Goal: Task Accomplishment & Management: Manage account settings

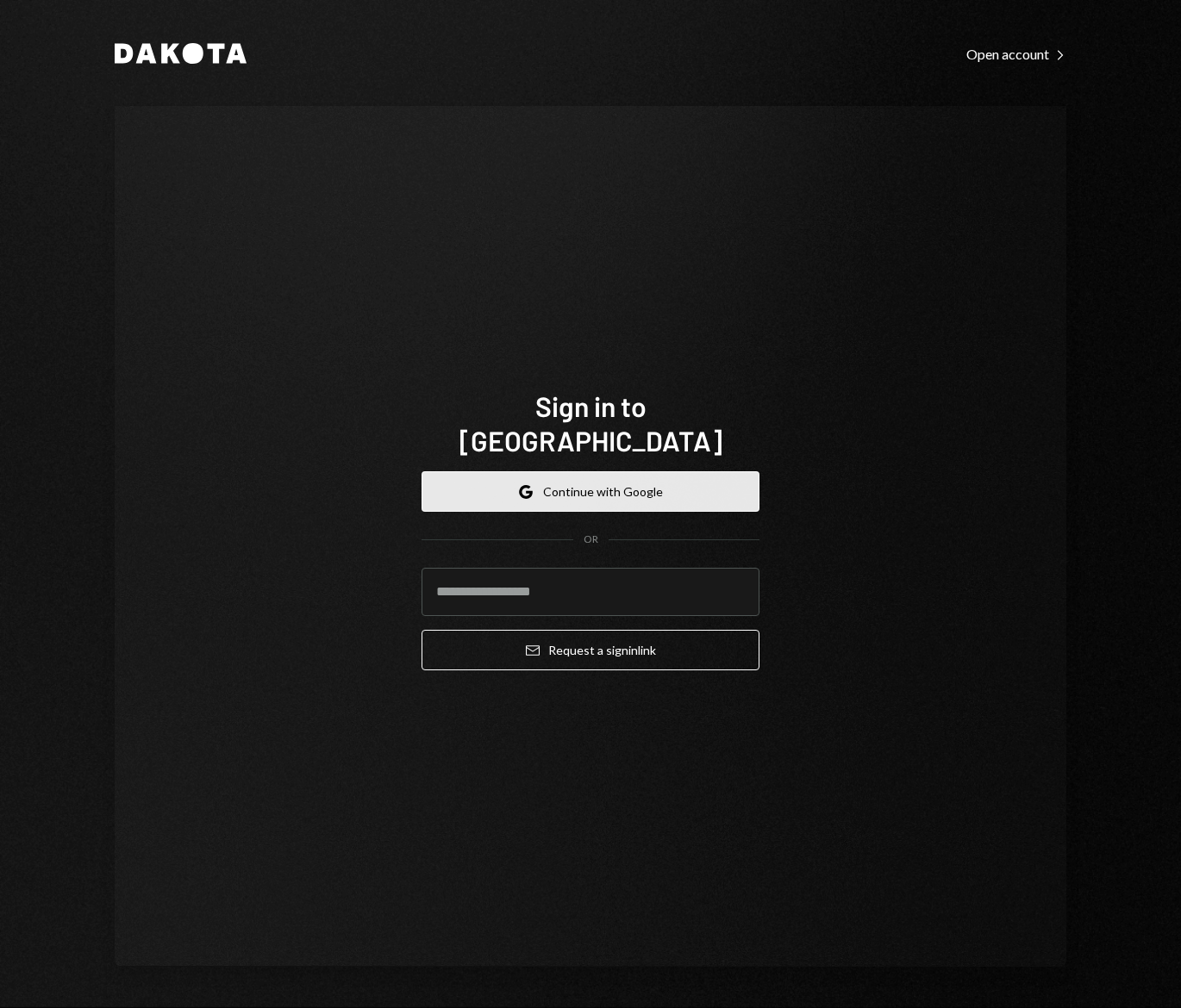
click at [561, 472] on button "Google Continue with Google" at bounding box center [590, 492] width 338 height 41
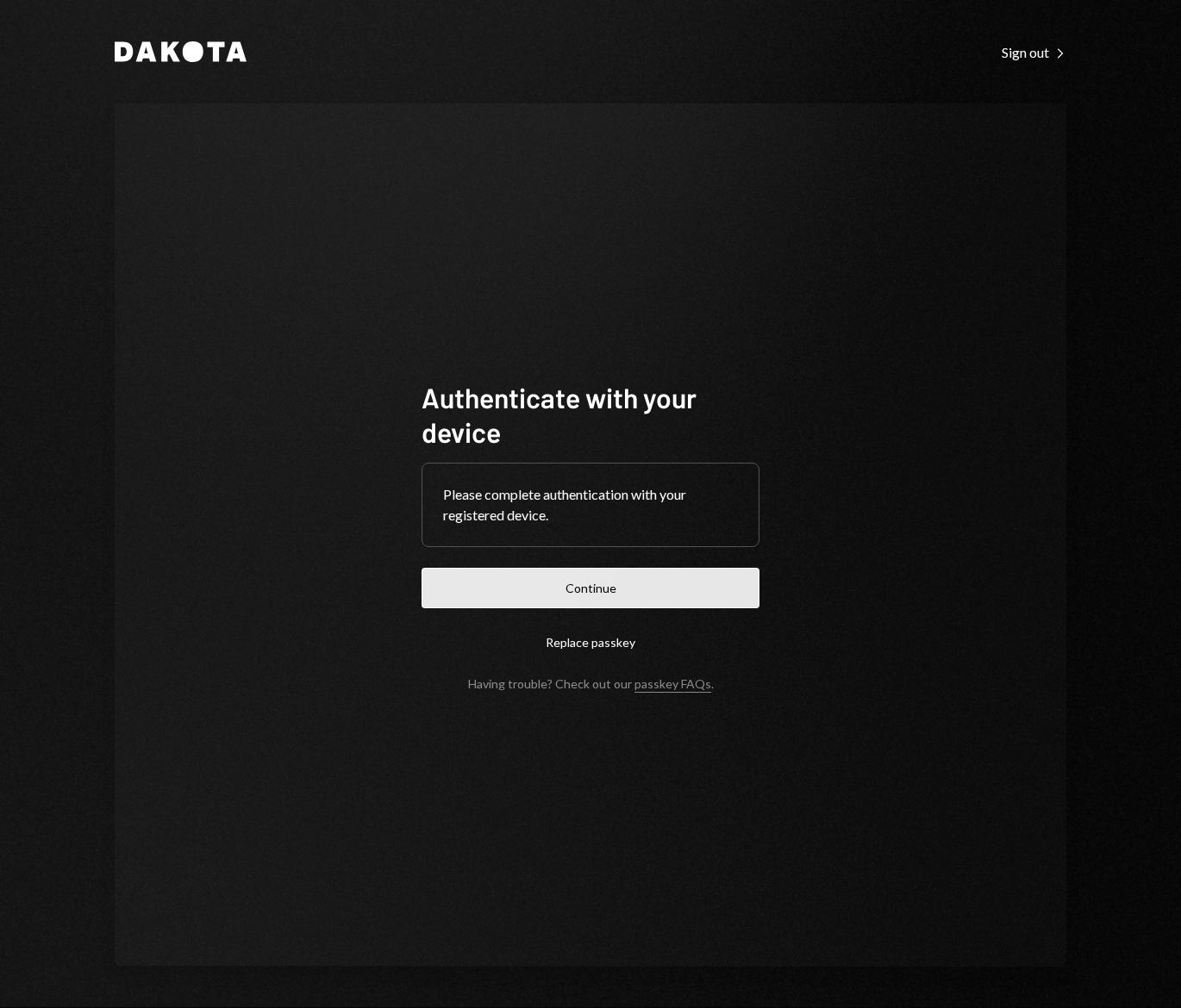
click at [640, 588] on button "Continue" at bounding box center [590, 588] width 338 height 41
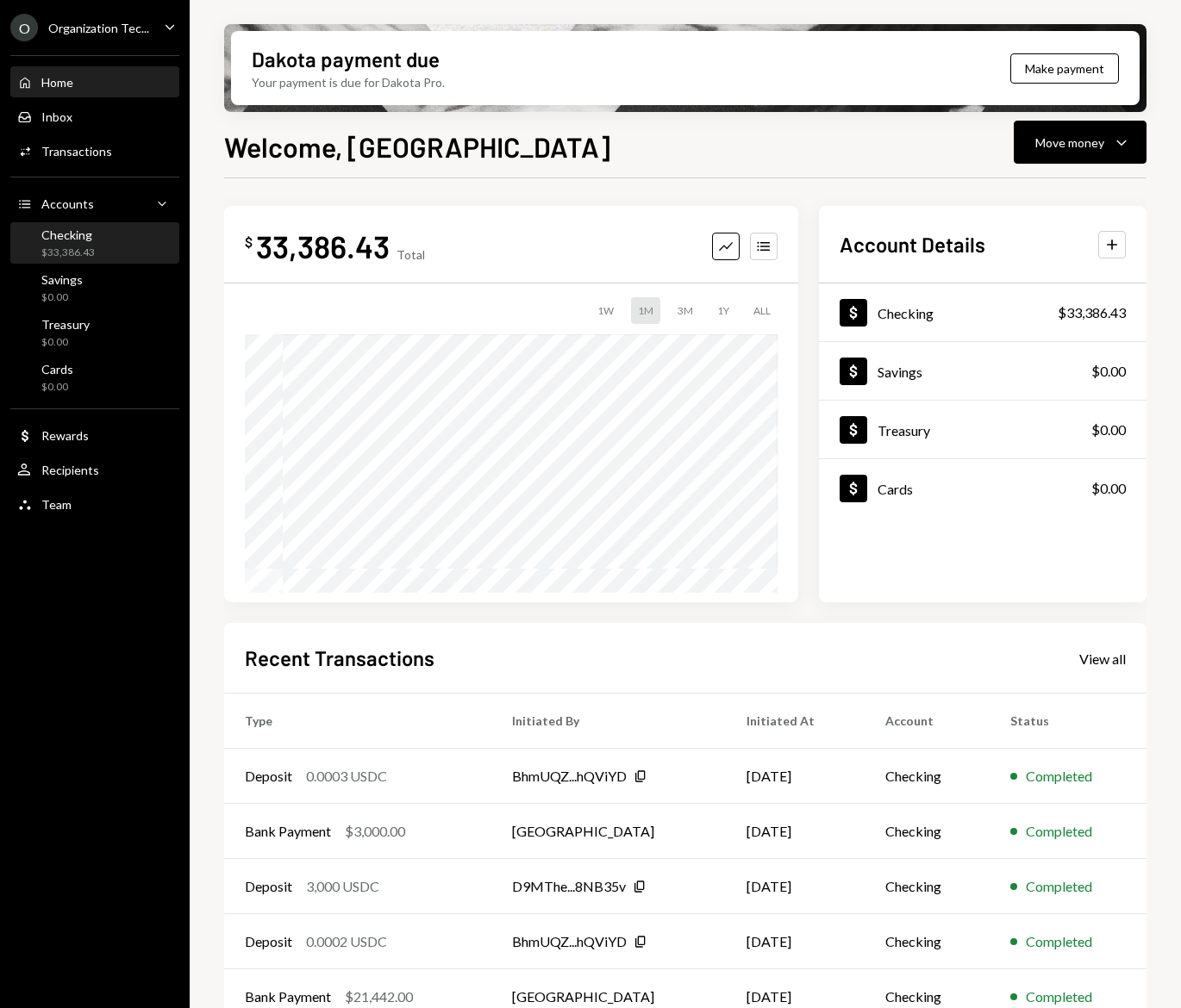
click at [97, 249] on div "Checking $33,386.43" at bounding box center [95, 243] width 155 height 33
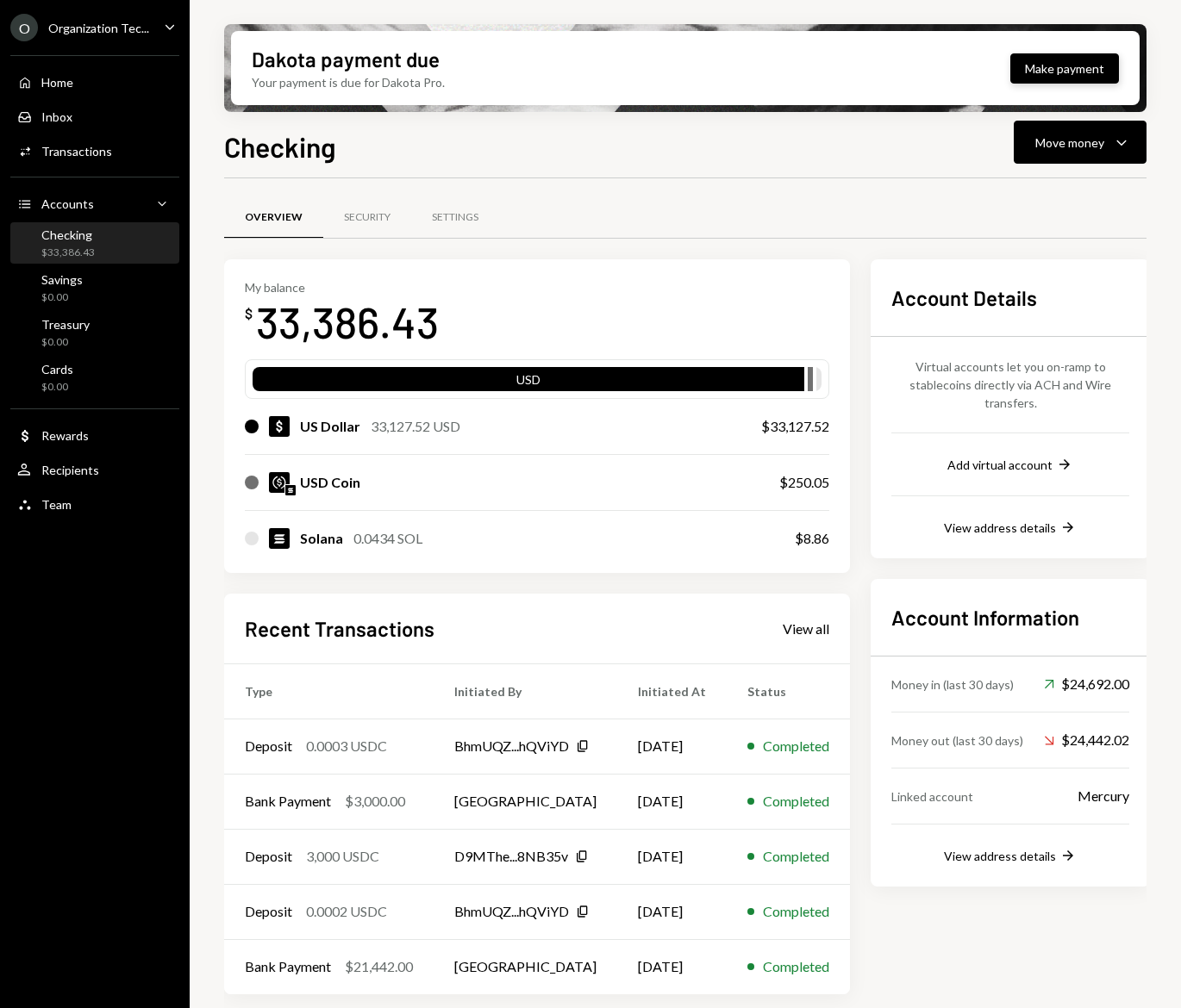
click at [1054, 70] on button "Make payment" at bounding box center [1064, 68] width 109 height 30
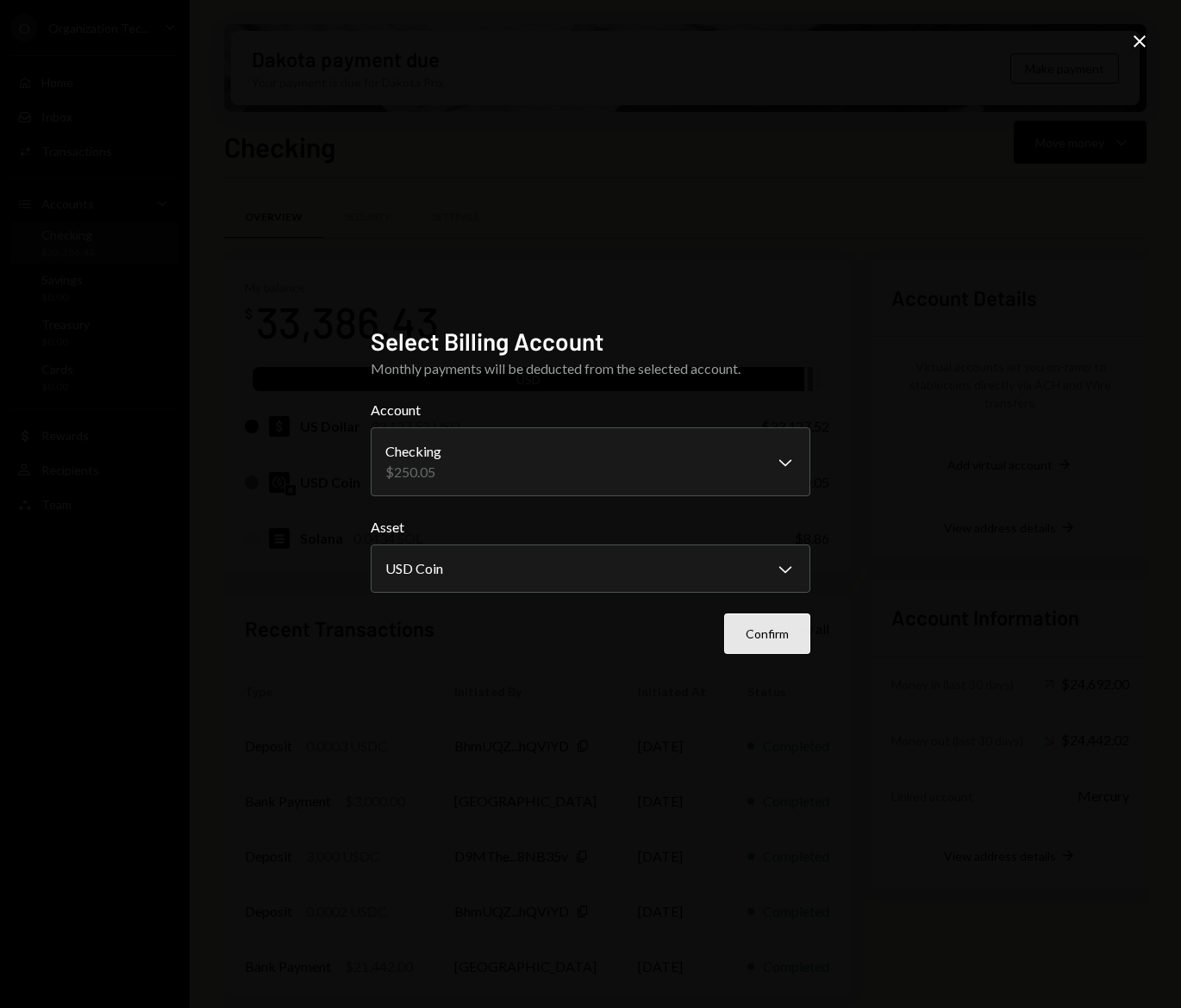
click at [788, 633] on button "Confirm" at bounding box center [767, 634] width 87 height 41
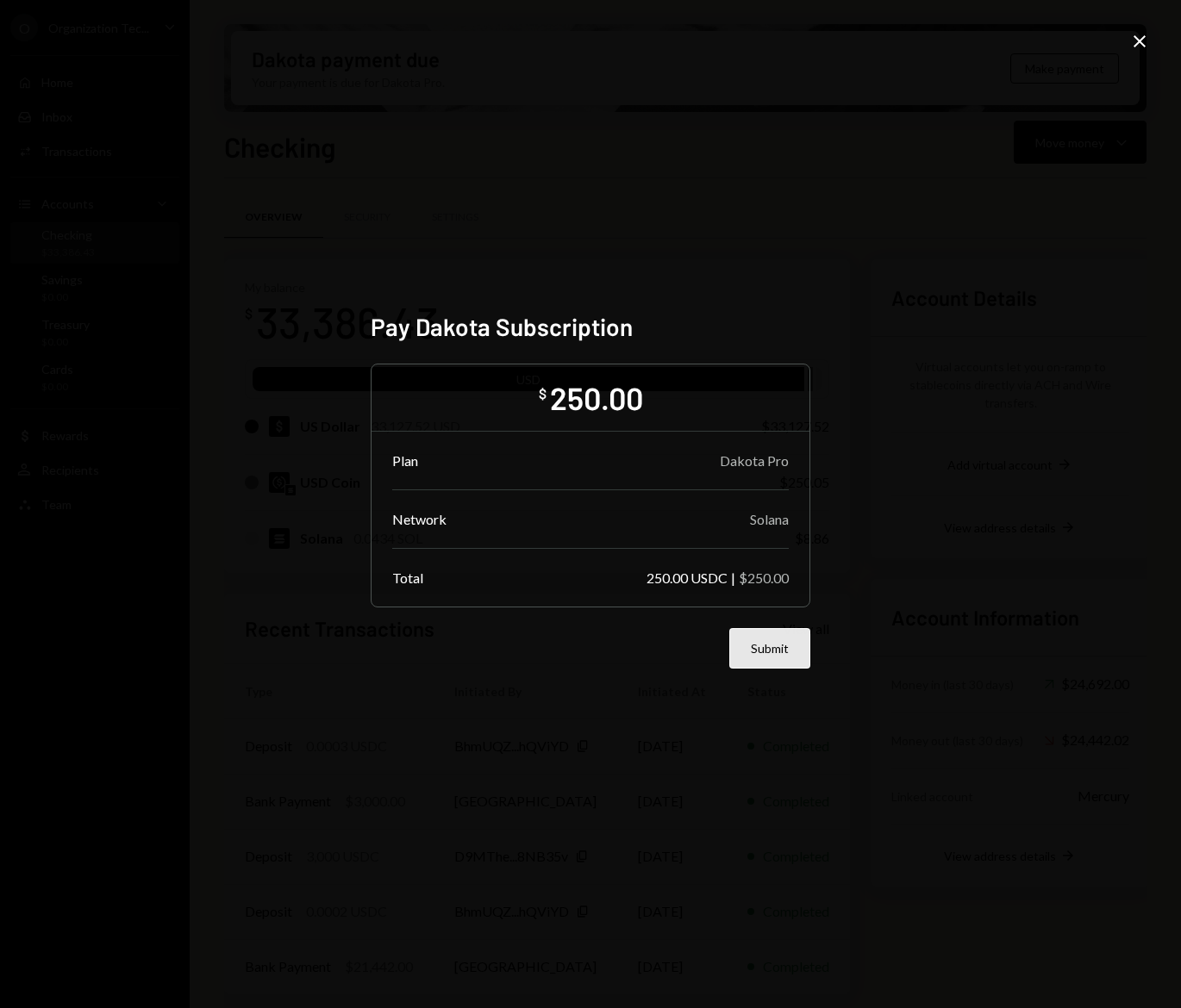
click at [772, 654] on button "Submit" at bounding box center [769, 649] width 81 height 41
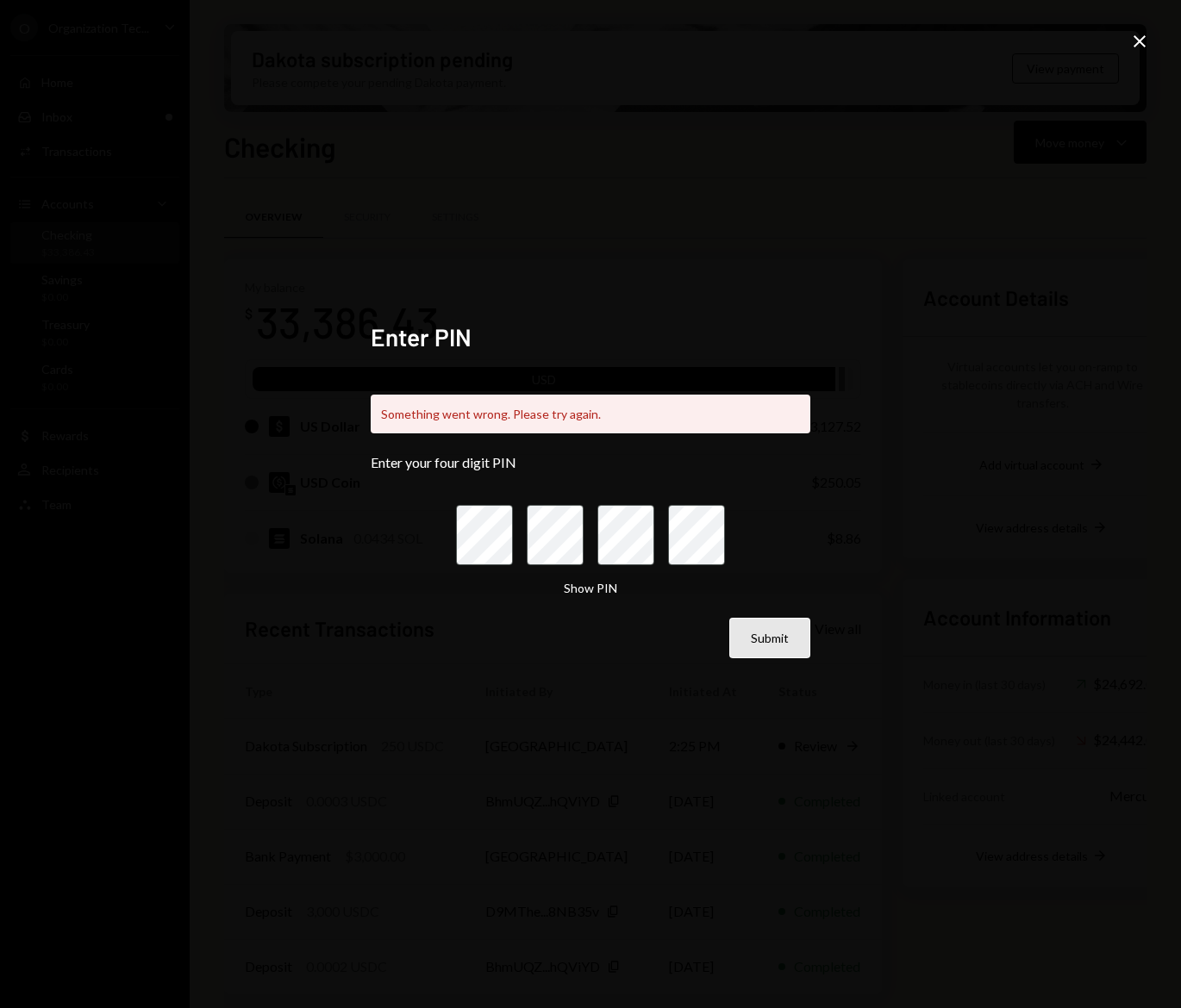
click at [770, 631] on button "Submit" at bounding box center [769, 638] width 81 height 41
click at [566, 576] on div "Show PIN" at bounding box center [590, 551] width 269 height 92
click at [839, 473] on div "Enter PIN Something went wrong. Please try again. Enter your four digit PIN Sho…" at bounding box center [590, 504] width 1181 height 1008
click at [919, 179] on div "Enter PIN Something went wrong. Please try again. Enter your four digit PIN Sho…" at bounding box center [590, 504] width 1181 height 1008
click at [1145, 44] on icon "Close" at bounding box center [1139, 41] width 20 height 20
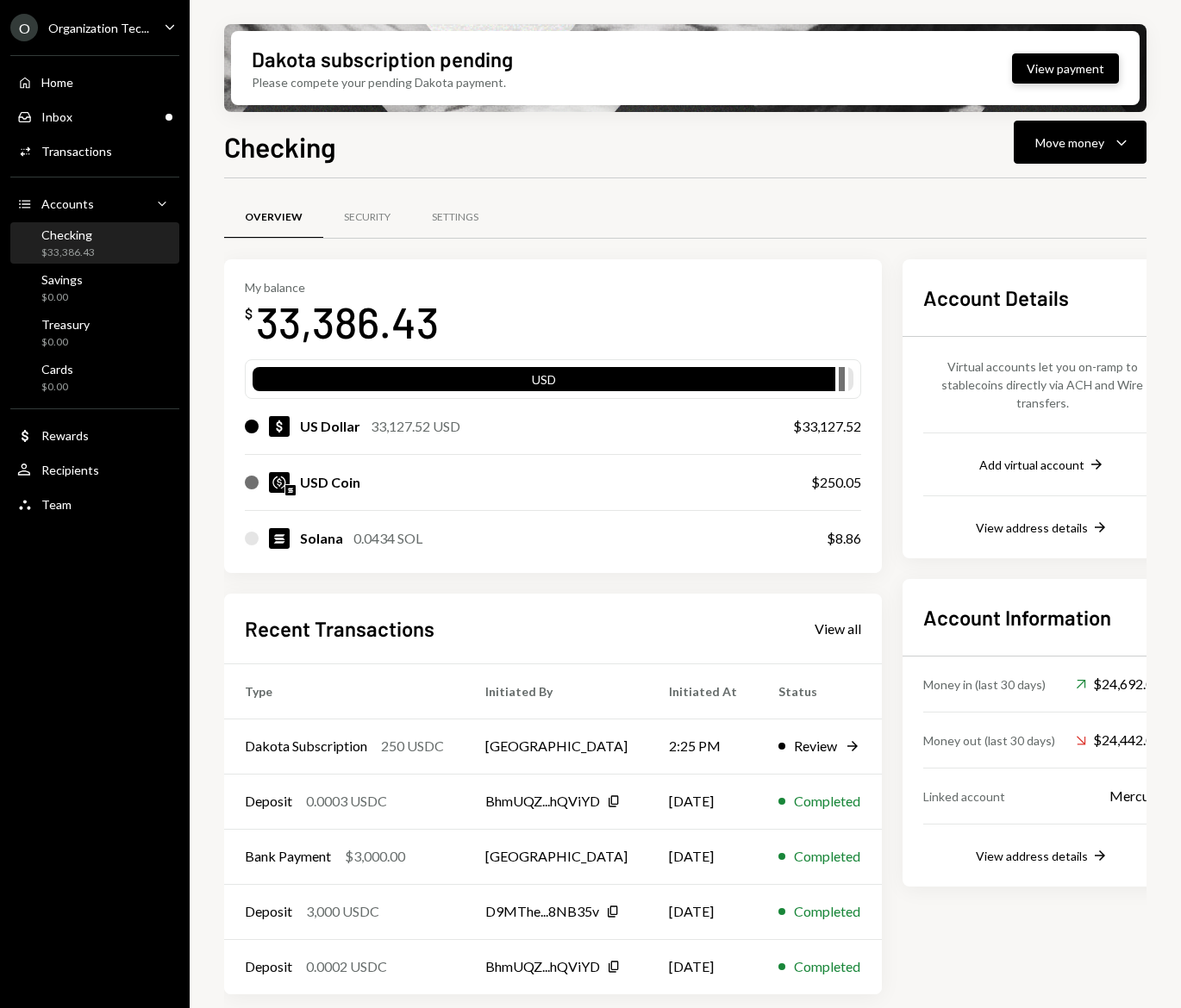
click at [1061, 77] on button "View payment" at bounding box center [1065, 68] width 107 height 30
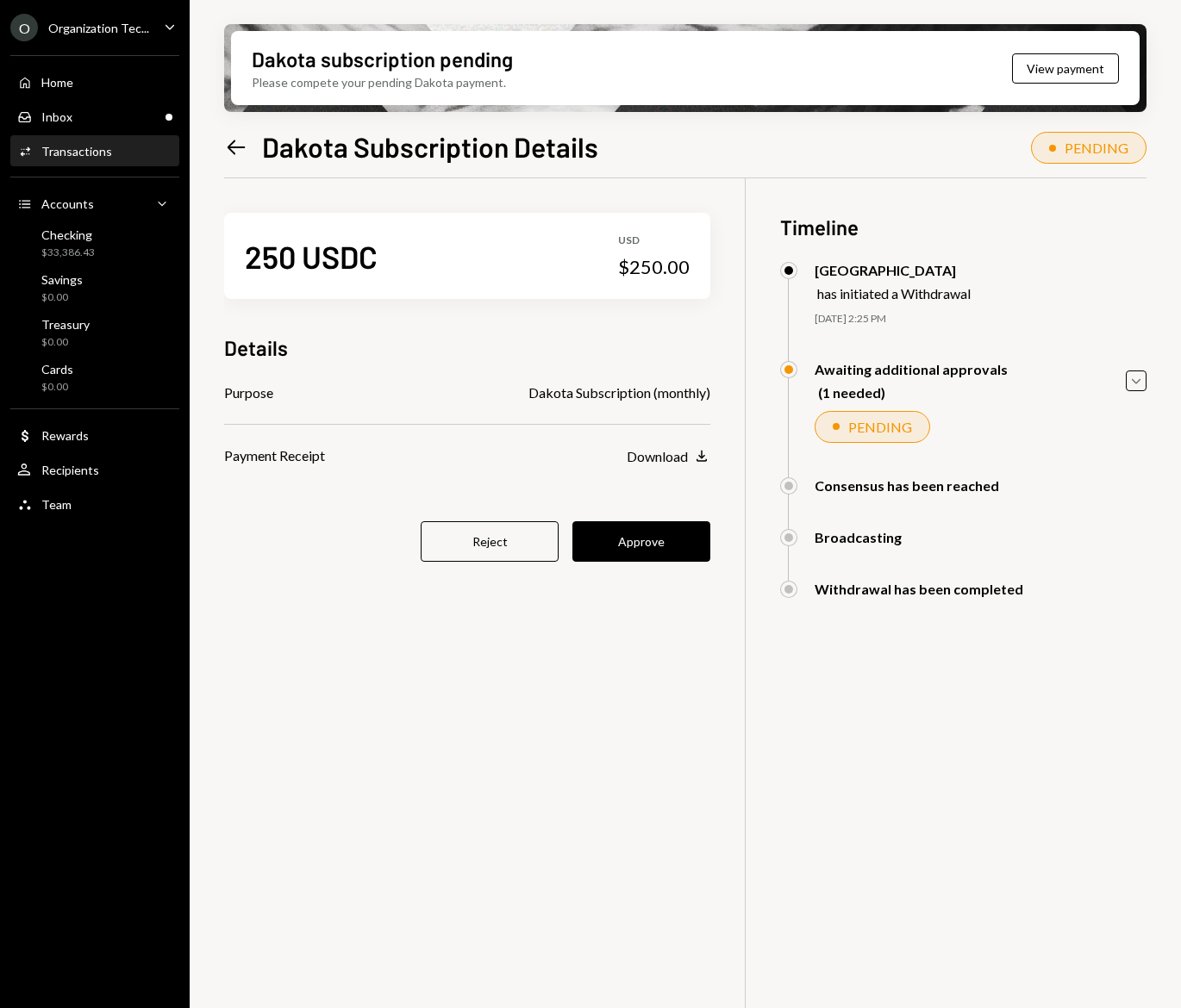
click at [134, 15] on div "O Organization Tec..." at bounding box center [79, 28] width 139 height 28
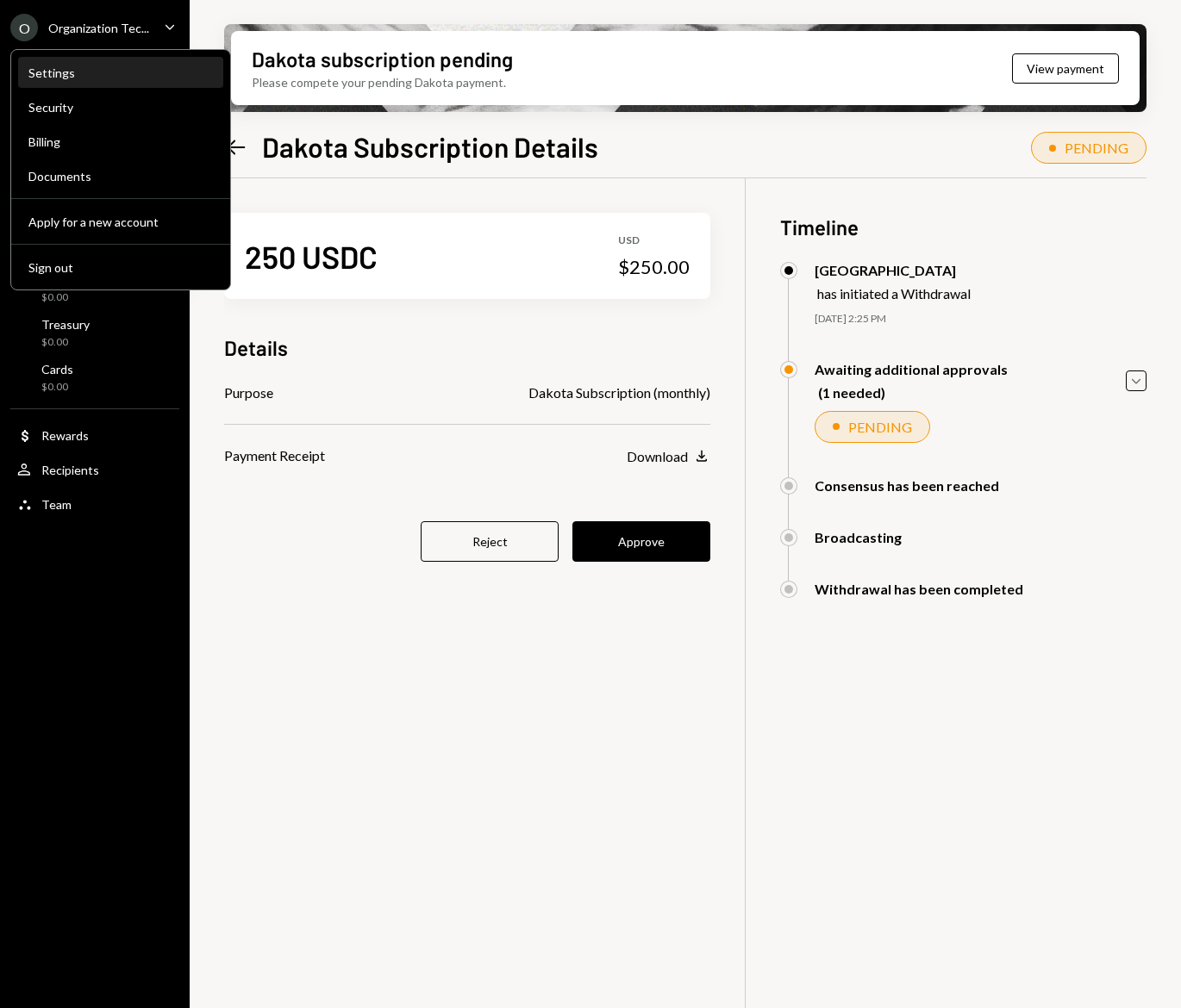
click at [74, 84] on div "Settings" at bounding box center [121, 73] width 184 height 29
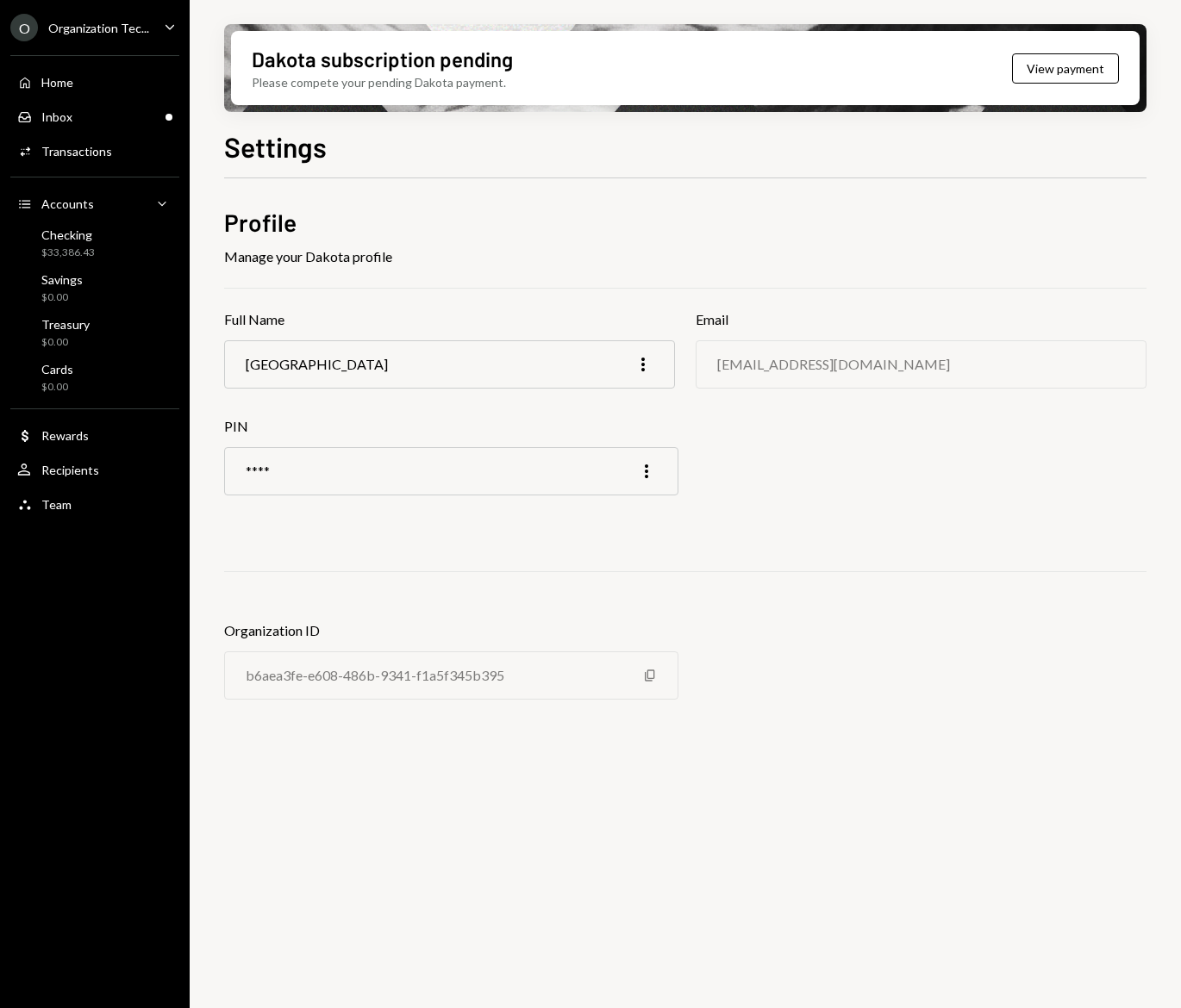
click at [115, 47] on div "Home Home Inbox Inbox Activities Transactions Accounts Accounts Caret Down Chec…" at bounding box center [95, 284] width 190 height 478
click at [111, 28] on div "Organization Tec..." at bounding box center [99, 28] width 101 height 15
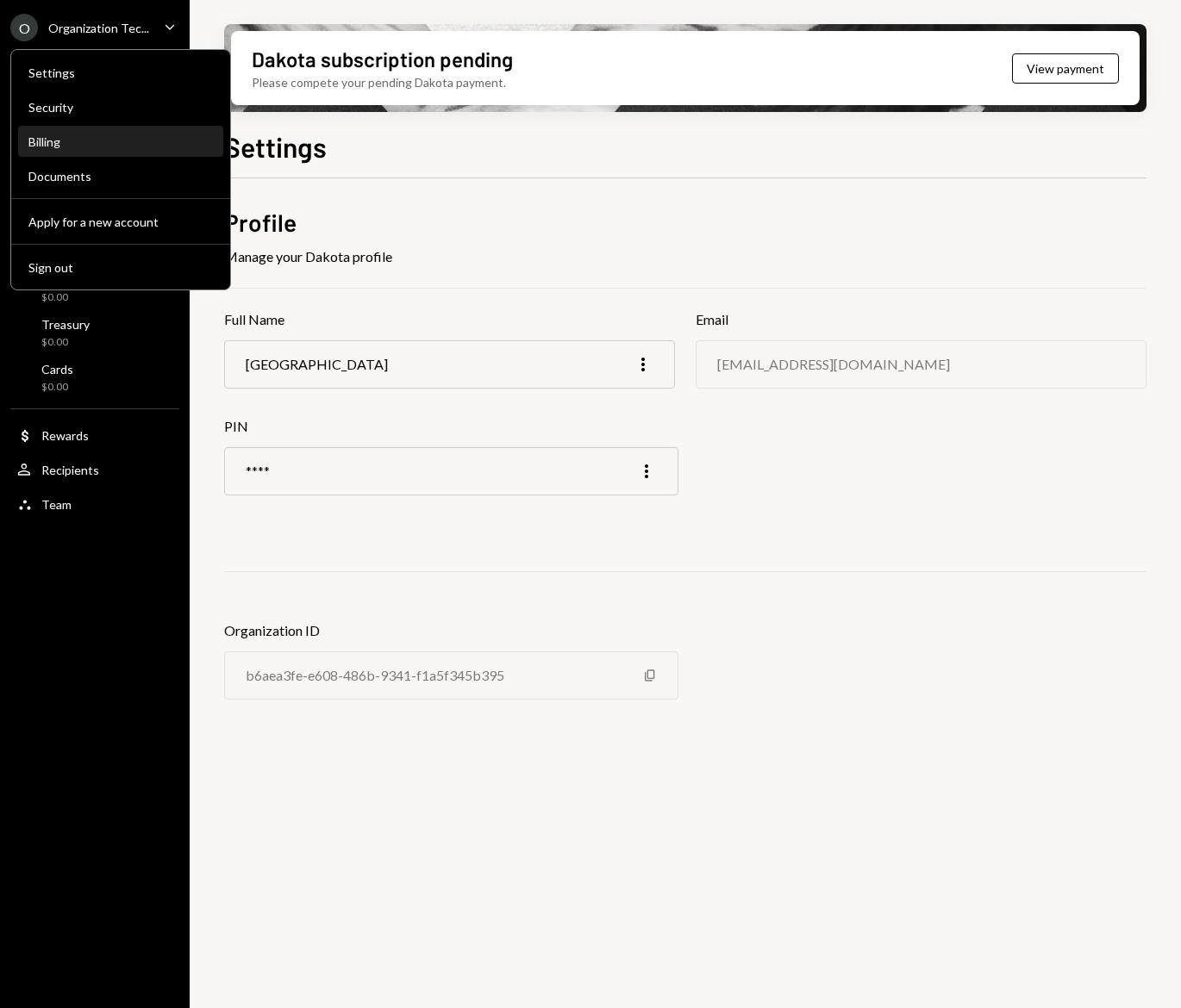
click at [43, 145] on div "Billing" at bounding box center [121, 141] width 184 height 15
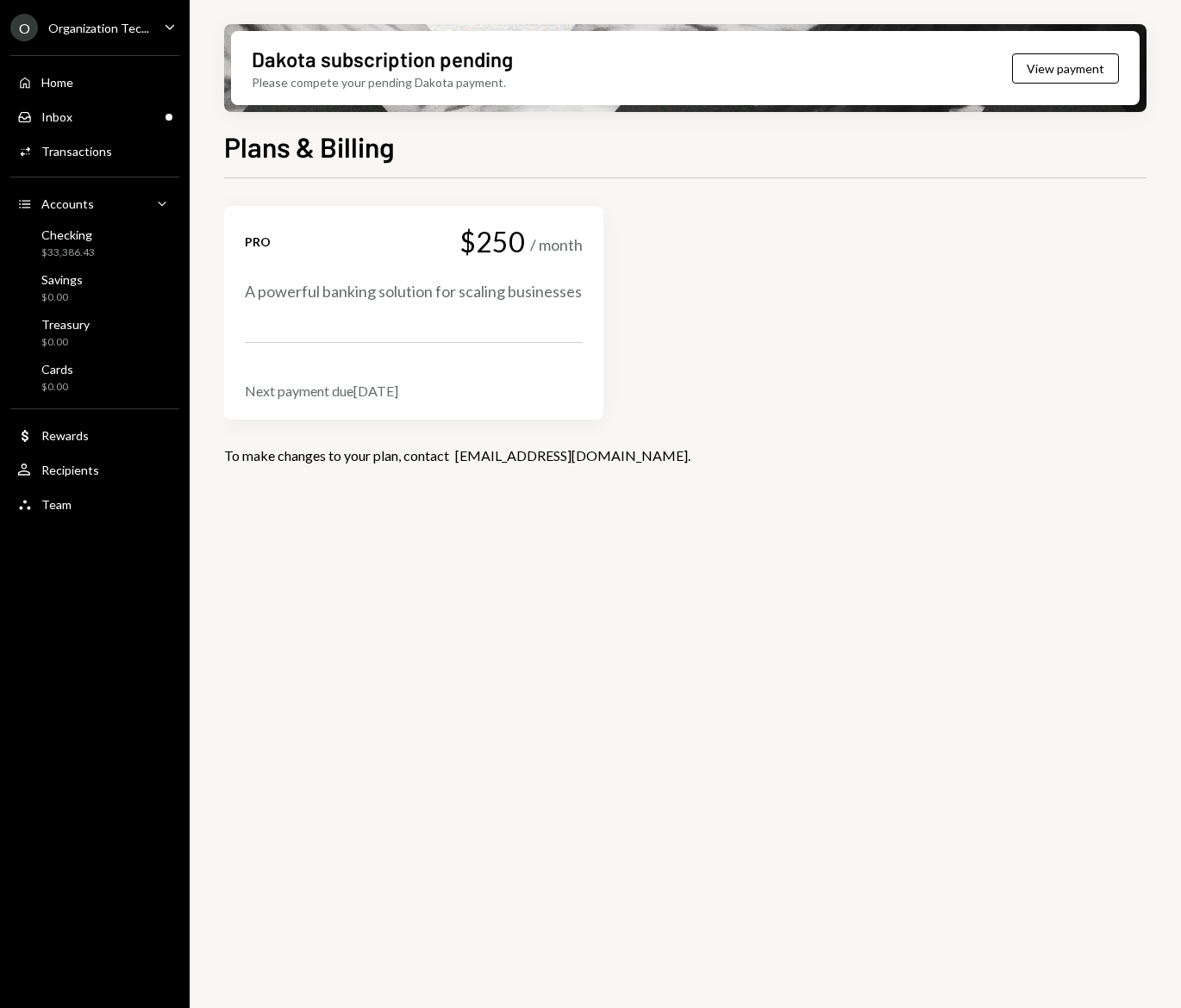
click at [60, 21] on div "Organization Tec..." at bounding box center [99, 28] width 101 height 15
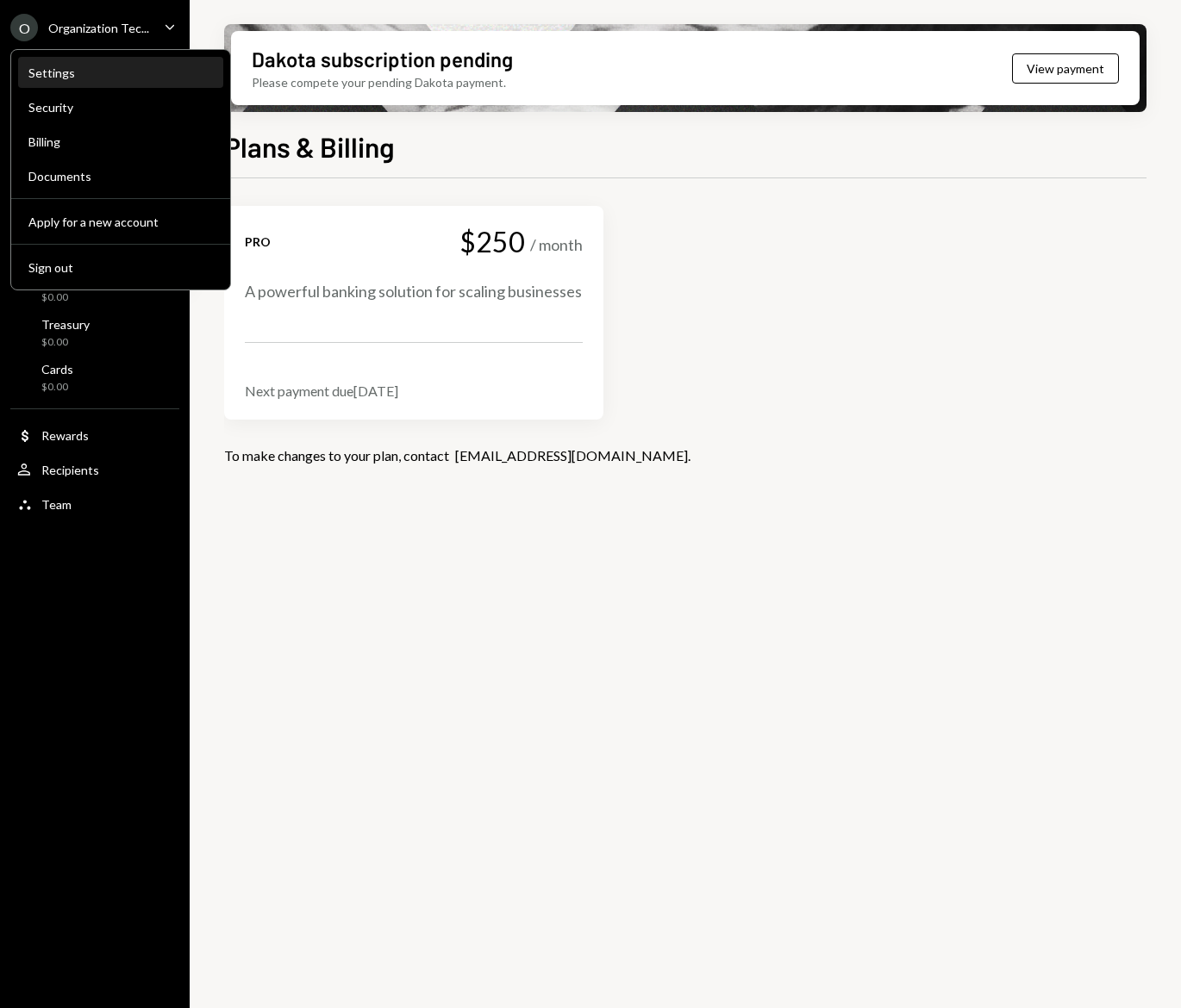
click at [60, 70] on div "Settings" at bounding box center [121, 73] width 184 height 15
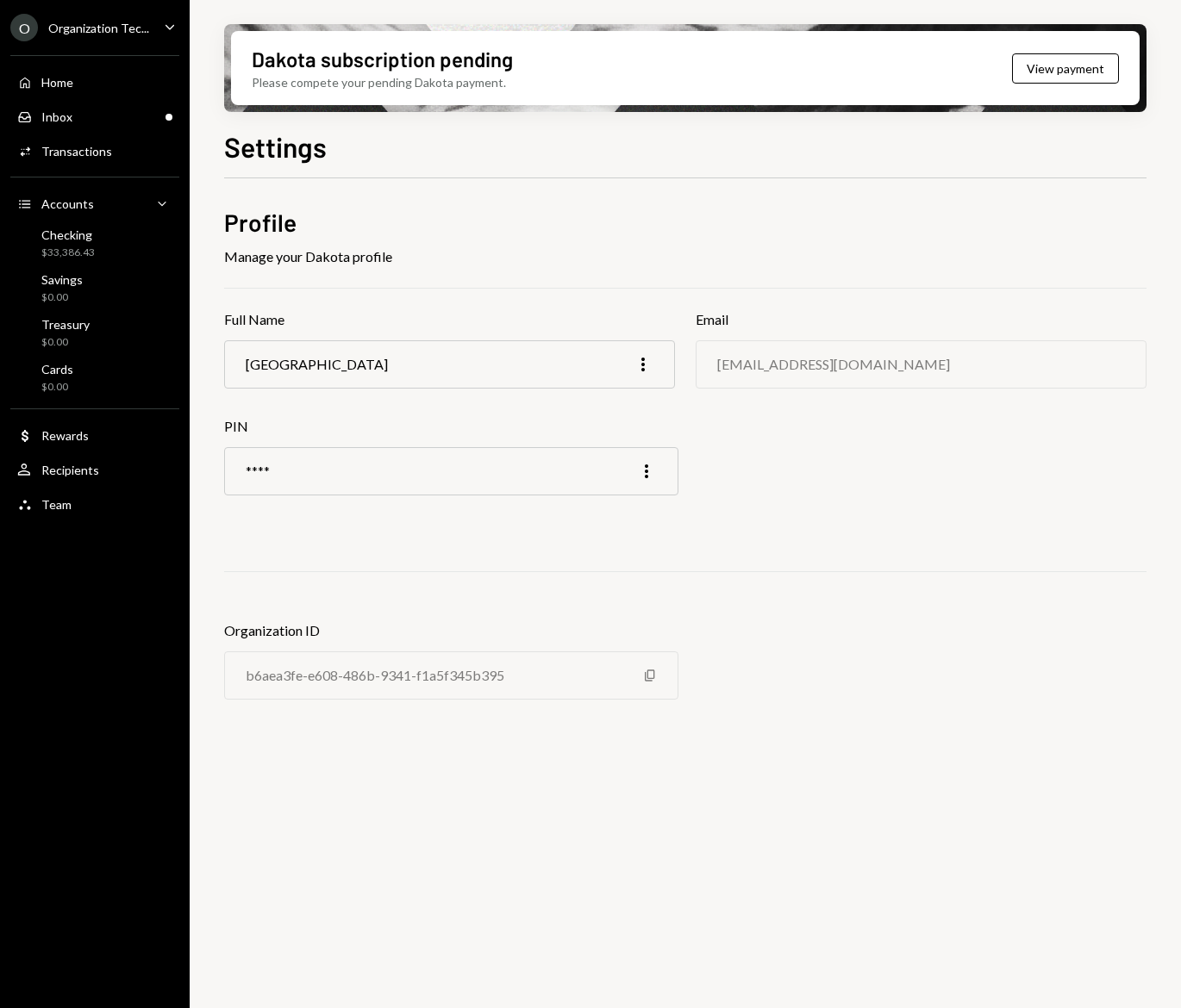
click at [89, 34] on div "Organization Tec..." at bounding box center [99, 28] width 101 height 15
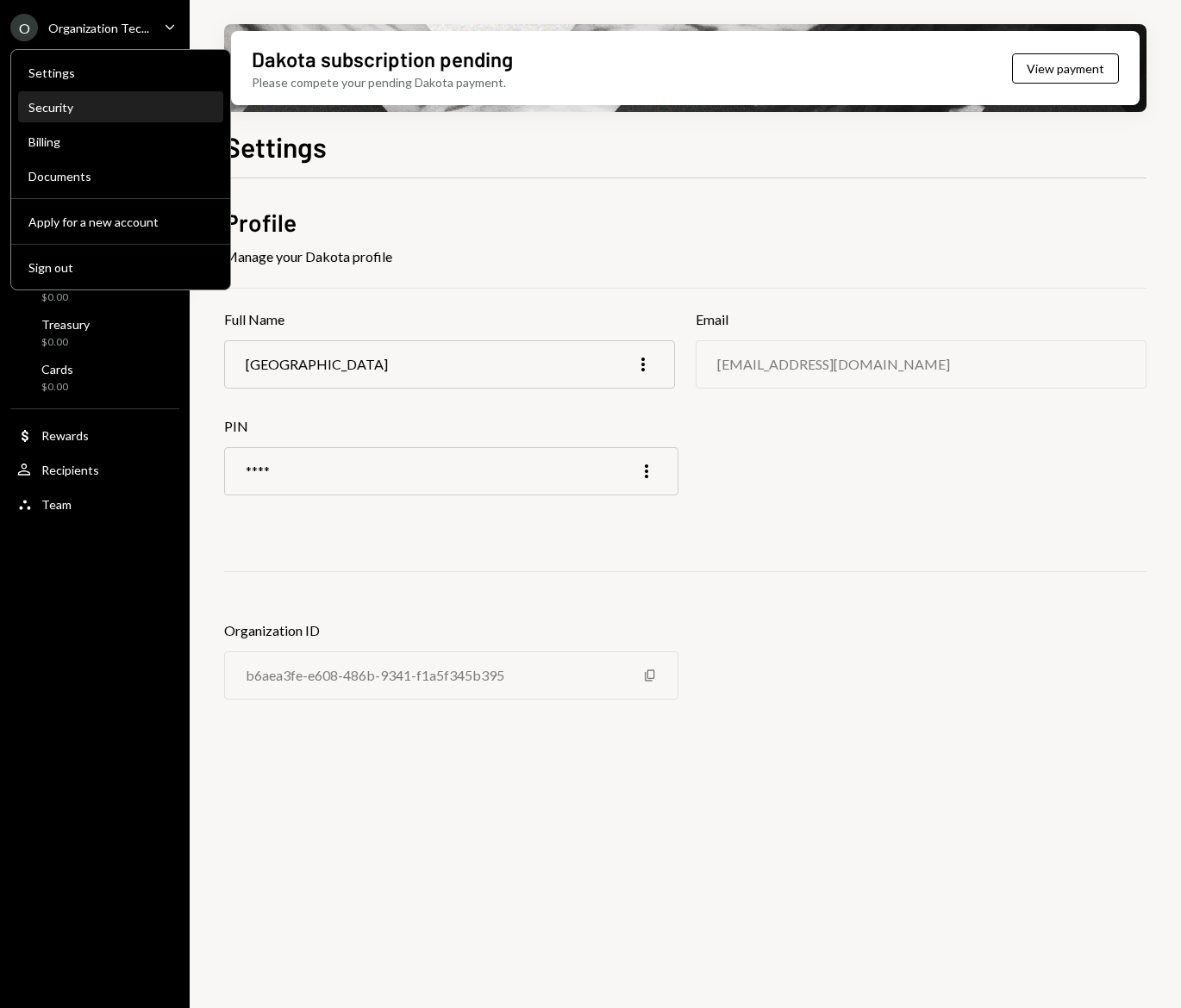
click at [75, 100] on div "Security" at bounding box center [121, 107] width 184 height 15
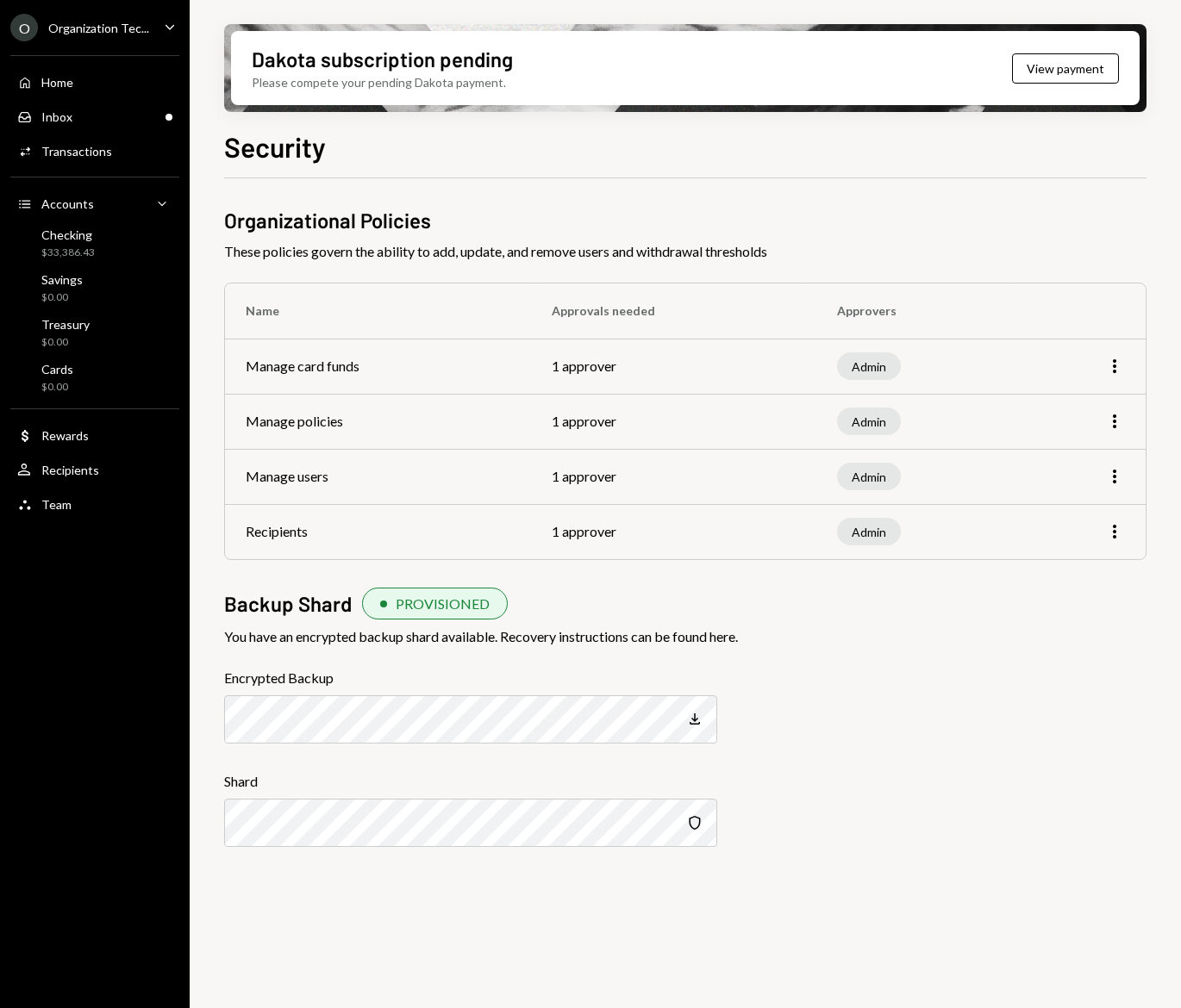
click at [79, 27] on div "Organization Tec..." at bounding box center [99, 28] width 101 height 15
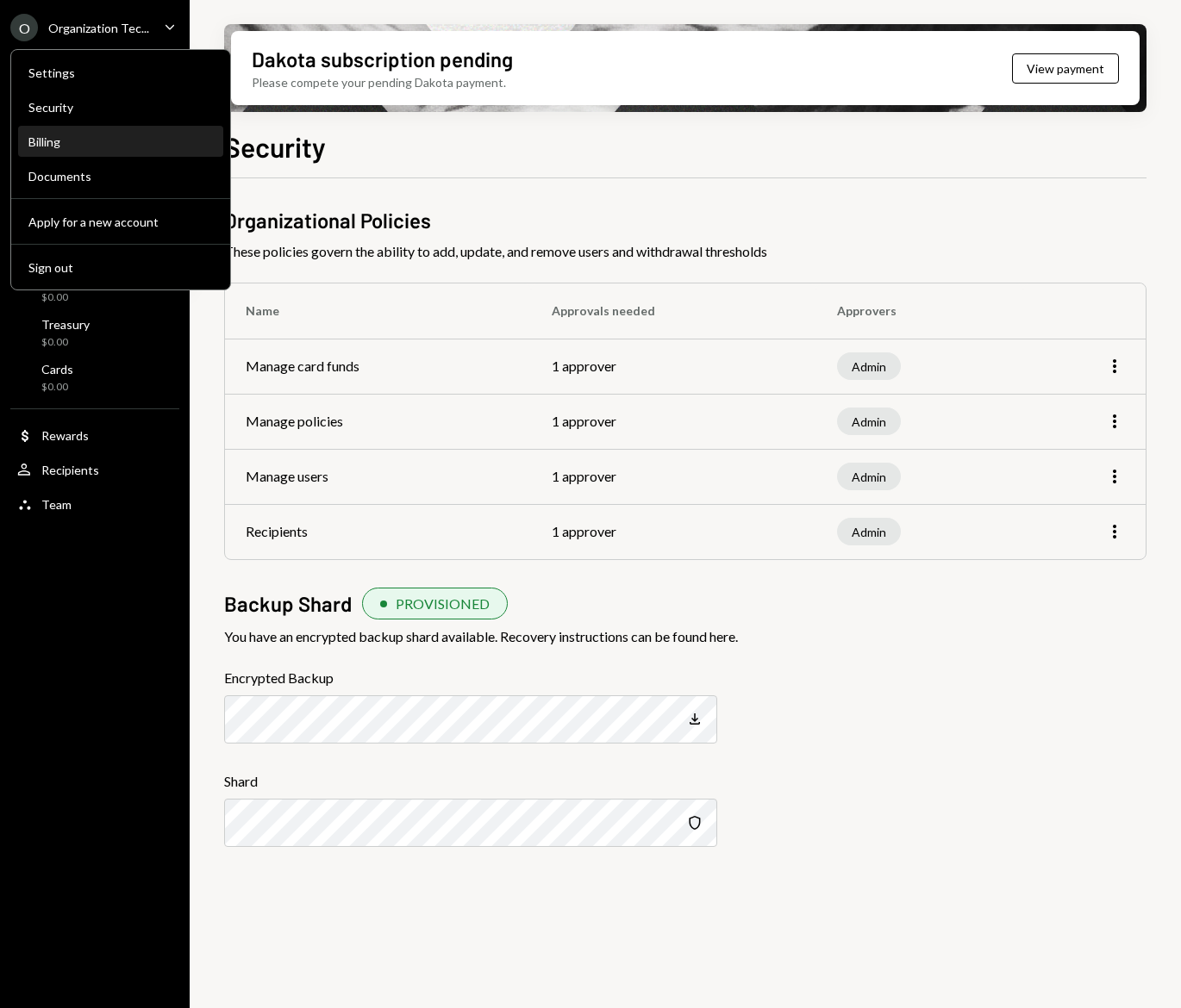
click at [59, 153] on div "Billing" at bounding box center [121, 141] width 184 height 29
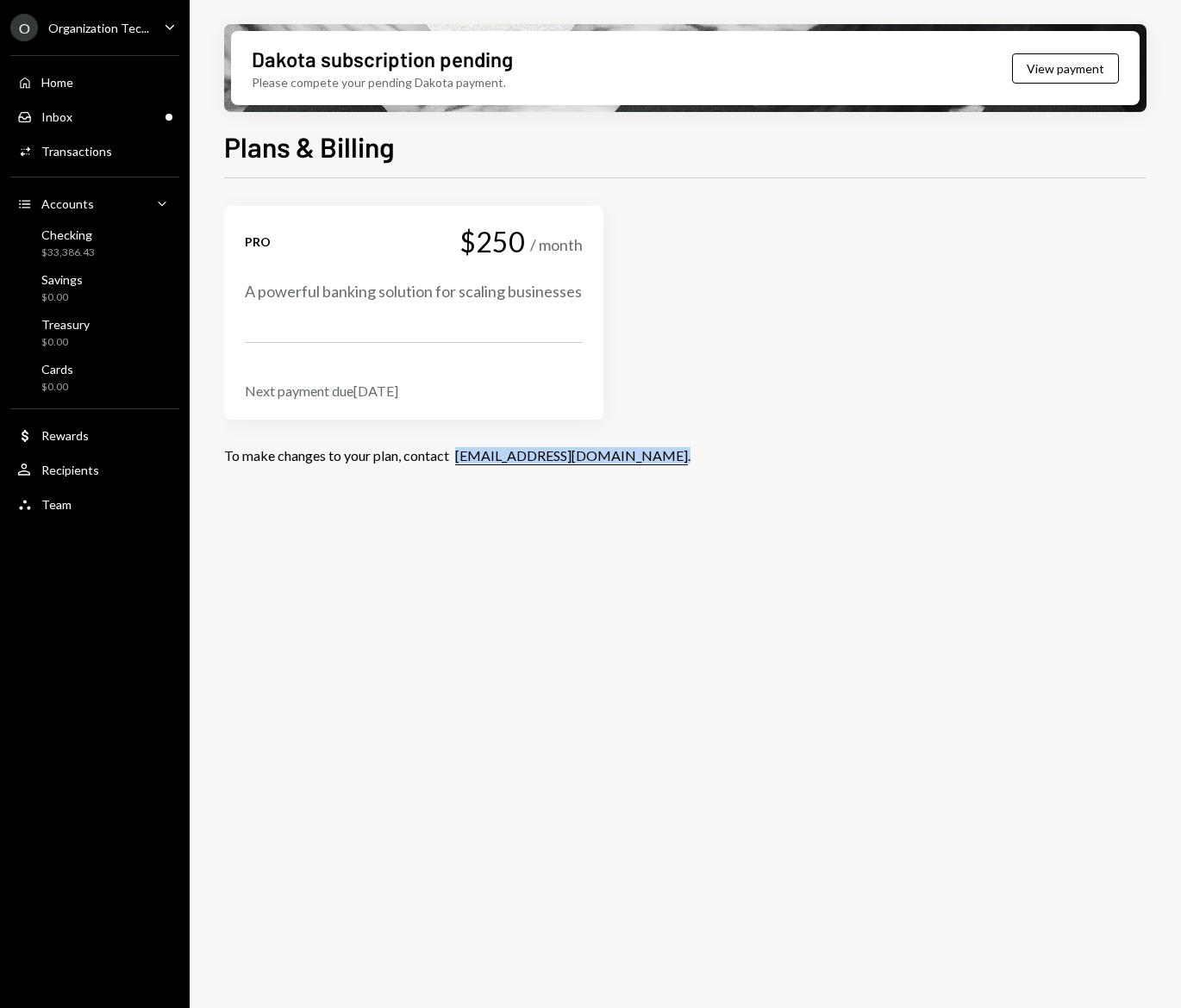
drag, startPoint x: 585, startPoint y: 455, endPoint x: 460, endPoint y: 457, distance: 125.0
click at [460, 457] on div "To make changes to your plan, contact [EMAIL_ADDRESS][DOMAIN_NAME] ." at bounding box center [685, 456] width 922 height 17
copy div "[EMAIL_ADDRESS][DOMAIN_NAME] ."
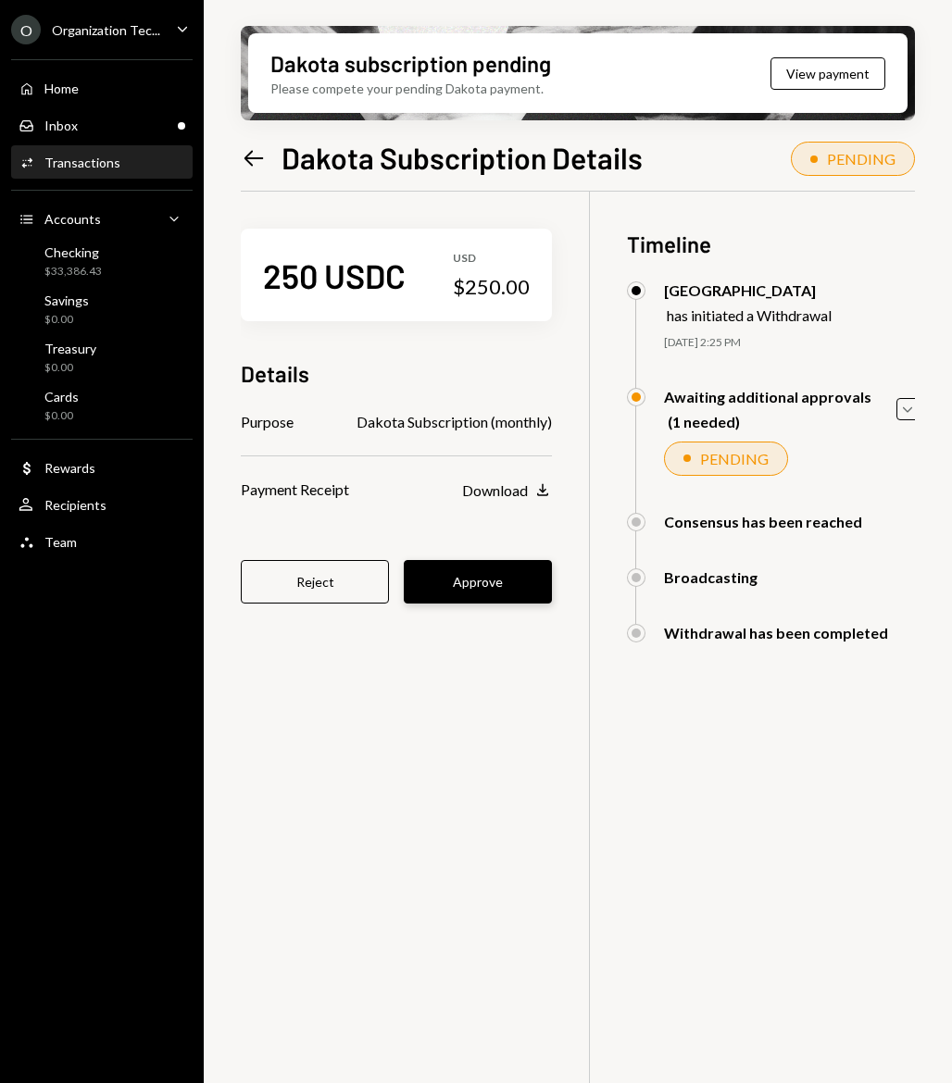
click at [479, 567] on button "Approve" at bounding box center [478, 582] width 148 height 44
